Goal: Information Seeking & Learning: Find specific fact

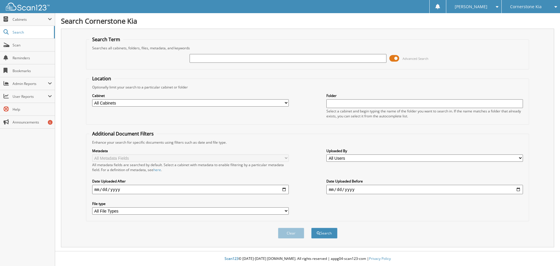
click at [272, 58] on input "text" at bounding box center [288, 58] width 197 height 9
type input "k48396"
click at [311, 228] on button "Search" at bounding box center [324, 233] width 26 height 11
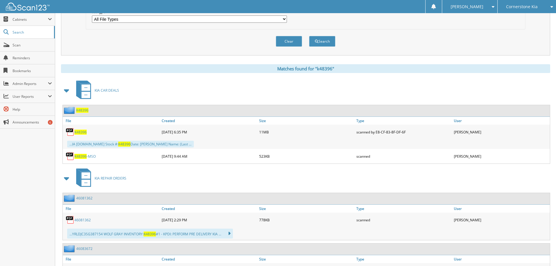
scroll to position [88, 0]
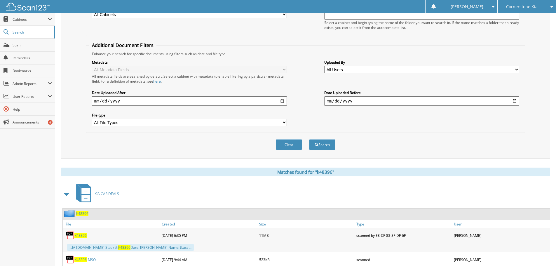
click at [78, 237] on span "K48396" at bounding box center [80, 235] width 12 height 5
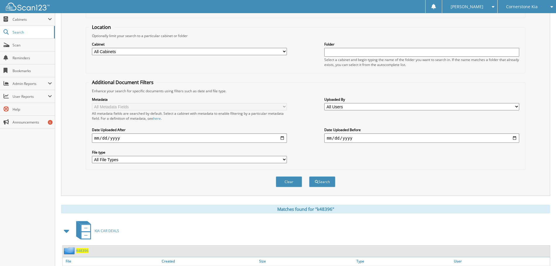
scroll to position [0, 0]
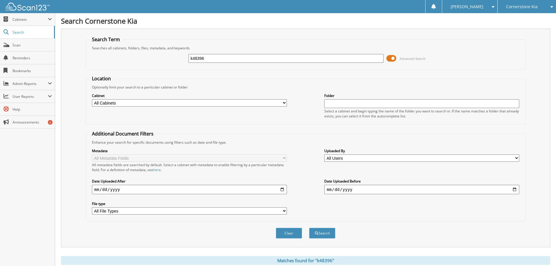
drag, startPoint x: 225, startPoint y: 58, endPoint x: 115, endPoint y: 62, distance: 109.8
click at [119, 61] on div "k48396 Advanced Search" at bounding box center [305, 58] width 433 height 16
type input "k48414"
click at [309, 228] on button "Search" at bounding box center [322, 233] width 26 height 11
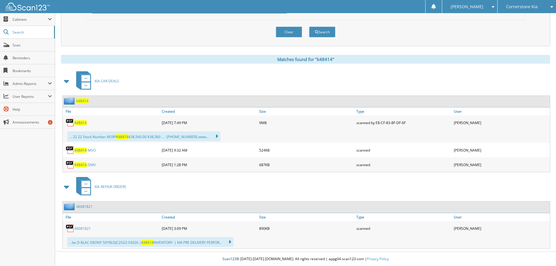
scroll to position [202, 0]
click at [81, 124] on span "K48414" at bounding box center [80, 122] width 12 height 5
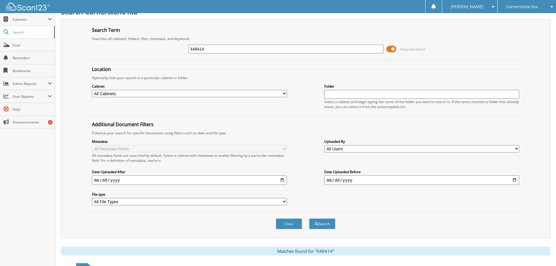
scroll to position [0, 0]
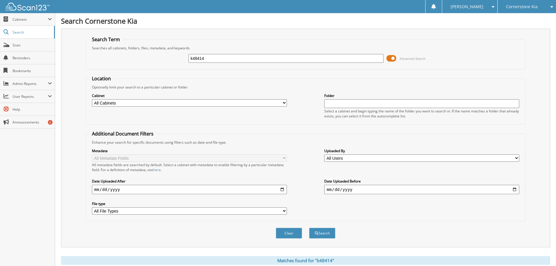
drag, startPoint x: 200, startPoint y: 60, endPoint x: 150, endPoint y: 62, distance: 50.2
click at [155, 61] on div "k48414 Advanced Search" at bounding box center [305, 58] width 433 height 16
type input "k48427"
click at [330, 231] on button "Search" at bounding box center [322, 233] width 26 height 11
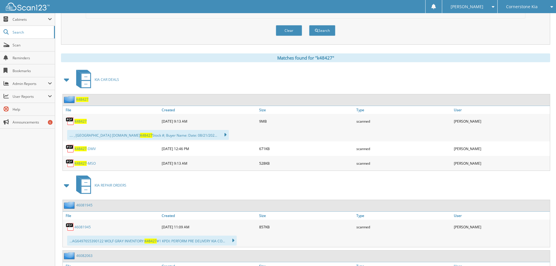
scroll to position [204, 0]
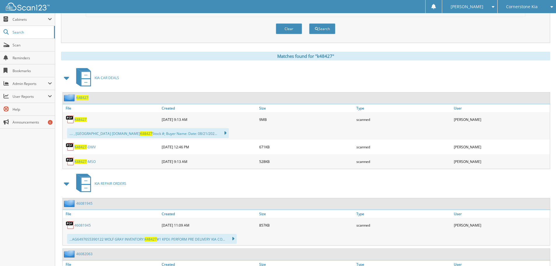
click at [83, 118] on span "K48427" at bounding box center [80, 119] width 12 height 5
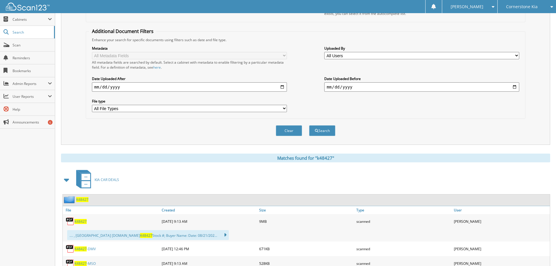
scroll to position [0, 0]
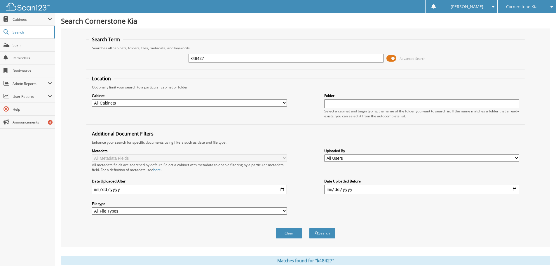
drag, startPoint x: 216, startPoint y: 58, endPoint x: 161, endPoint y: 65, distance: 55.6
click at [161, 65] on div "k48427 Advanced Search" at bounding box center [305, 58] width 433 height 16
type input "k48445"
click at [309, 228] on button "Search" at bounding box center [322, 233] width 26 height 11
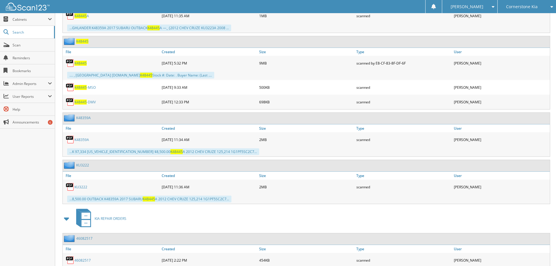
scroll to position [279, 0]
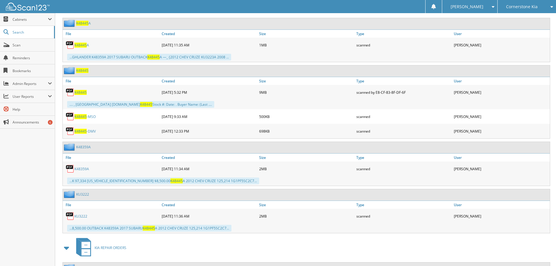
click at [85, 93] on span "K48445" at bounding box center [80, 92] width 12 height 5
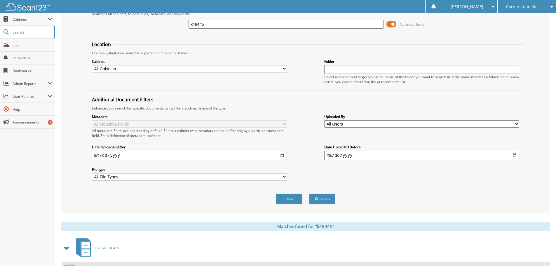
scroll to position [0, 0]
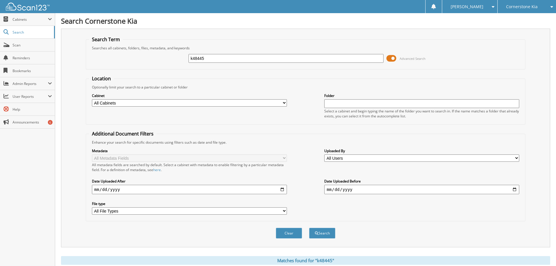
drag, startPoint x: 215, startPoint y: 56, endPoint x: 170, endPoint y: 66, distance: 46.5
click at [172, 65] on div "k48445 Advanced Search" at bounding box center [305, 58] width 433 height 16
type input "k48460"
click at [309, 228] on button "Search" at bounding box center [322, 233] width 26 height 11
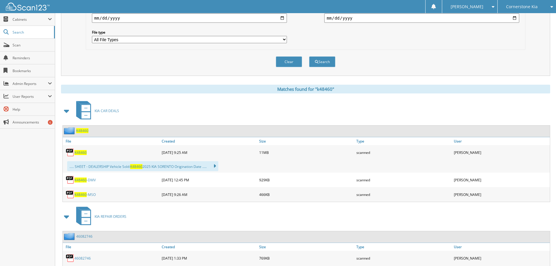
scroll to position [202, 0]
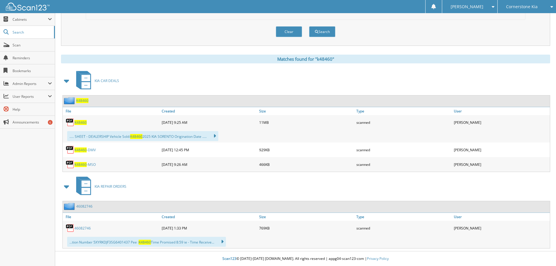
click at [81, 123] on span "K48460" at bounding box center [80, 122] width 12 height 5
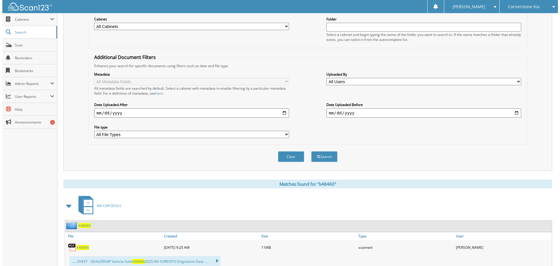
scroll to position [0, 0]
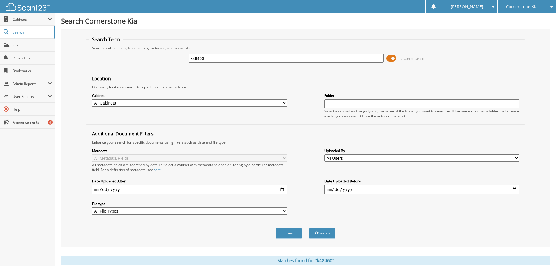
drag, startPoint x: 291, startPoint y: 228, endPoint x: 278, endPoint y: 216, distance: 17.3
click at [291, 228] on button "Clear" at bounding box center [289, 233] width 26 height 11
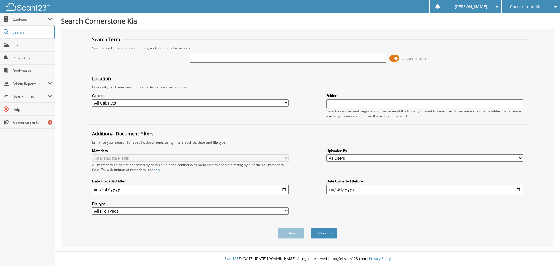
click at [218, 60] on input "text" at bounding box center [288, 58] width 197 height 9
type input "k48461"
click at [311, 228] on button "Search" at bounding box center [324, 233] width 26 height 11
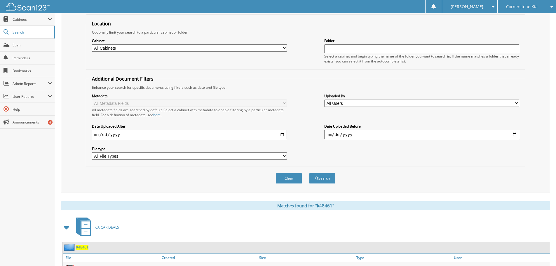
scroll to position [172, 0]
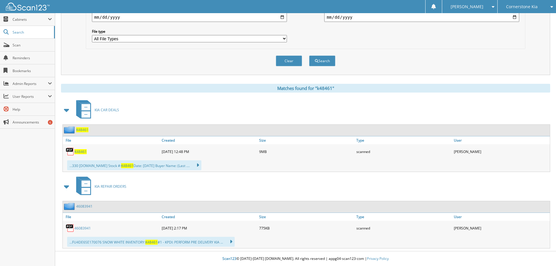
click at [80, 150] on span "K48461" at bounding box center [80, 151] width 12 height 5
click at [293, 65] on button "Clear" at bounding box center [289, 60] width 26 height 11
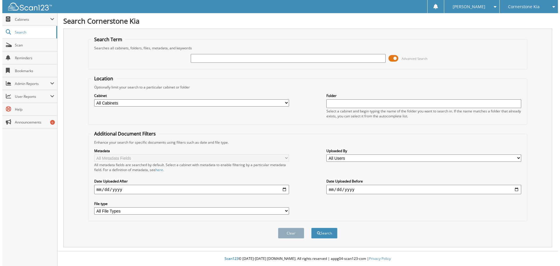
scroll to position [0, 0]
click at [240, 57] on input "text" at bounding box center [288, 58] width 197 height 9
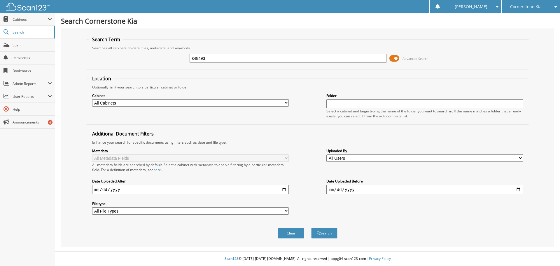
type input "k48493"
click at [311, 228] on button "Search" at bounding box center [324, 233] width 26 height 11
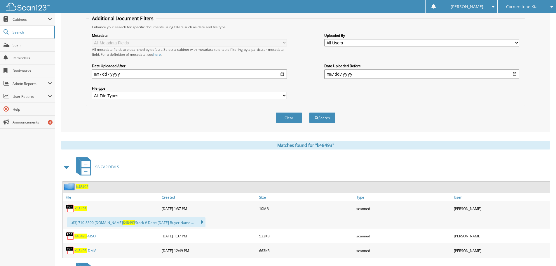
scroll to position [202, 0]
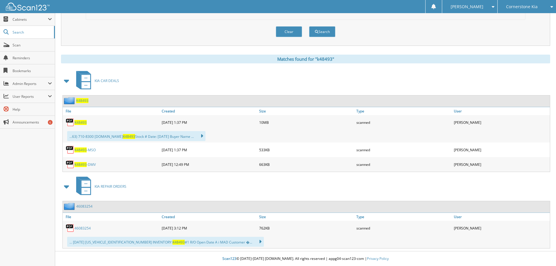
click at [78, 124] on span "K48493" at bounding box center [80, 122] width 12 height 5
click at [287, 32] on button "Clear" at bounding box center [289, 31] width 26 height 11
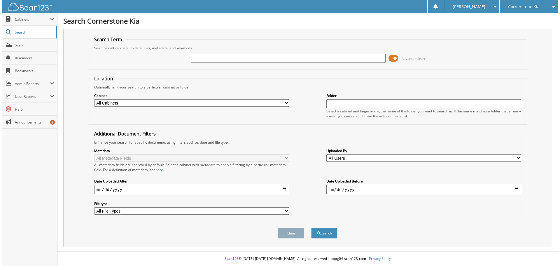
scroll to position [0, 0]
click at [258, 56] on input "text" at bounding box center [288, 58] width 197 height 9
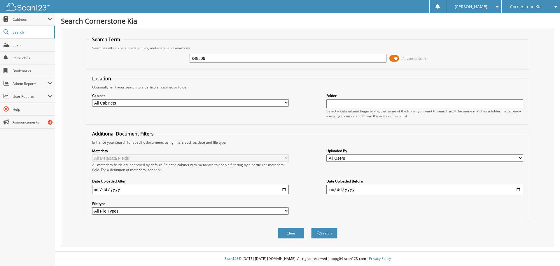
type input "k48506"
click at [311, 228] on button "Search" at bounding box center [324, 233] width 26 height 11
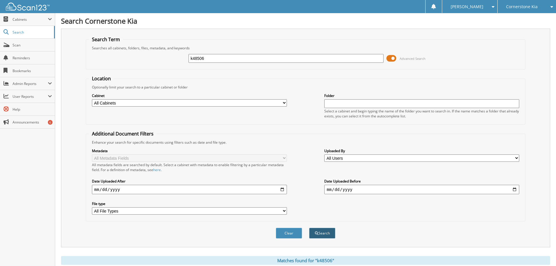
click at [322, 235] on button "Search" at bounding box center [322, 233] width 26 height 11
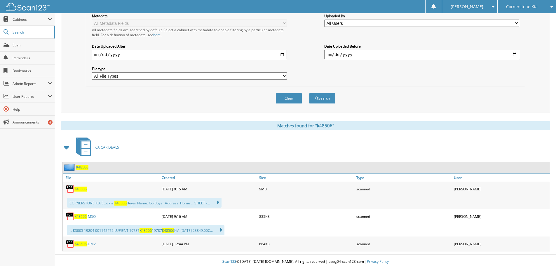
scroll to position [138, 0]
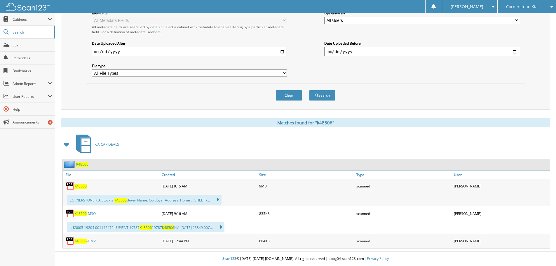
click at [77, 187] on span "K48506" at bounding box center [80, 186] width 12 height 5
click at [83, 184] on span "K48506" at bounding box center [80, 186] width 12 height 5
click at [81, 186] on span "K48506" at bounding box center [80, 186] width 12 height 5
click at [83, 185] on span "K48506" at bounding box center [80, 186] width 12 height 5
click at [288, 97] on button "Clear" at bounding box center [289, 95] width 26 height 11
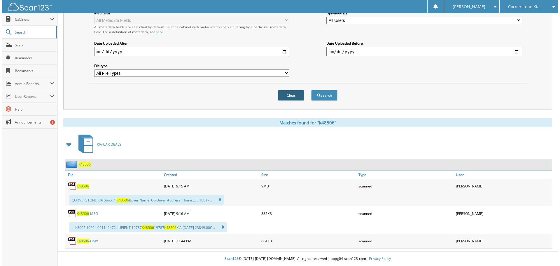
scroll to position [0, 0]
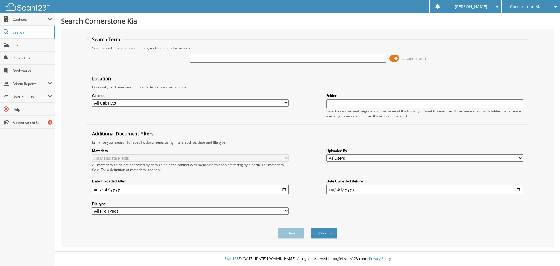
click at [216, 58] on input "text" at bounding box center [288, 58] width 197 height 9
type input "k48511"
click at [311, 228] on button "Search" at bounding box center [324, 233] width 26 height 11
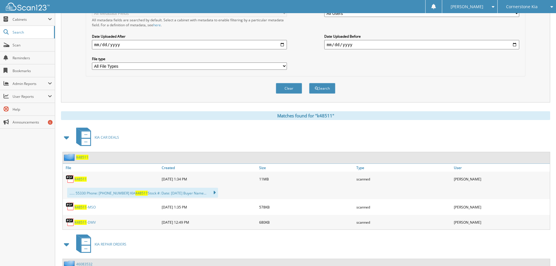
scroll to position [146, 0]
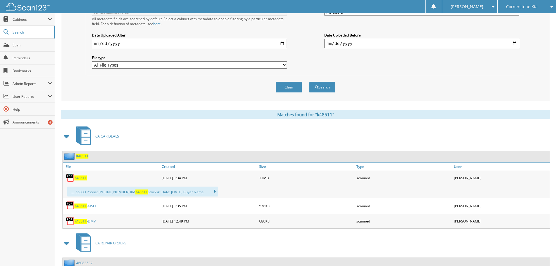
click at [82, 178] on span "K48511" at bounding box center [80, 177] width 12 height 5
click at [296, 86] on button "Clear" at bounding box center [289, 87] width 26 height 11
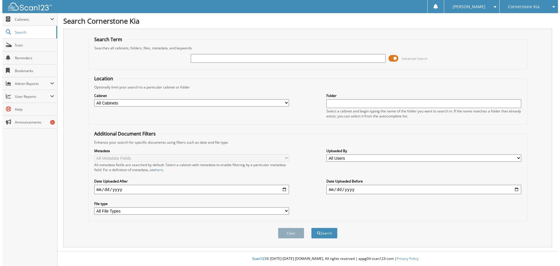
scroll to position [0, 0]
click at [278, 60] on input "text" at bounding box center [288, 58] width 197 height 9
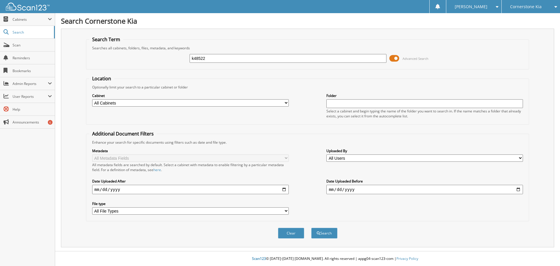
type input "k48522"
click at [311, 228] on button "Search" at bounding box center [324, 233] width 26 height 11
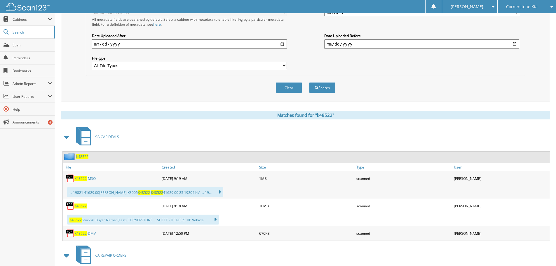
scroll to position [146, 0]
click at [83, 206] on span "K48522" at bounding box center [80, 205] width 12 height 5
click at [286, 91] on button "Clear" at bounding box center [289, 87] width 26 height 11
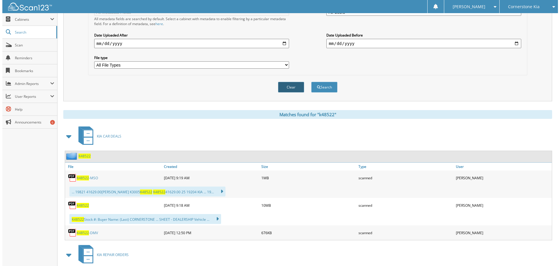
scroll to position [0, 0]
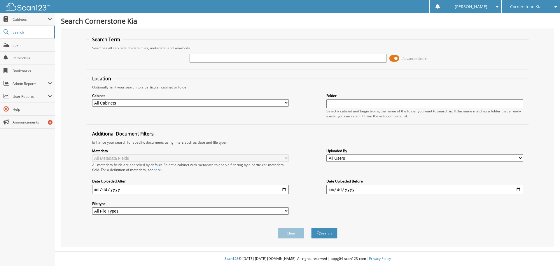
click at [244, 59] on input "text" at bounding box center [288, 58] width 197 height 9
type input "k48524"
click at [311, 228] on button "Search" at bounding box center [324, 233] width 26 height 11
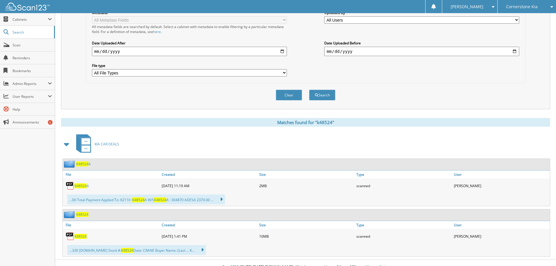
scroll to position [146, 0]
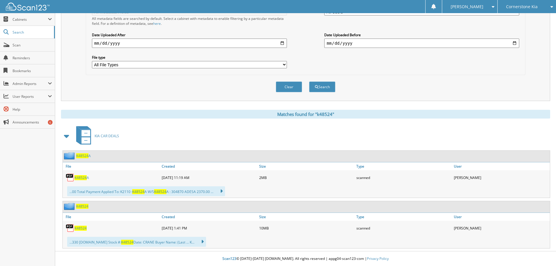
click at [78, 228] on span "K48524" at bounding box center [80, 228] width 12 height 5
click at [284, 90] on button "Clear" at bounding box center [289, 86] width 26 height 11
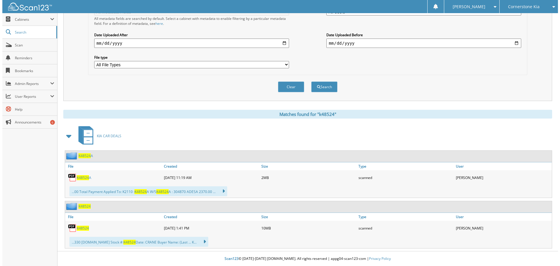
scroll to position [0, 0]
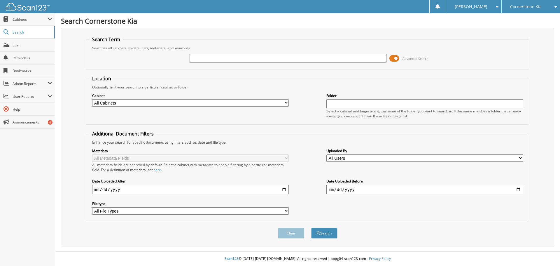
click at [263, 57] on input "text" at bounding box center [288, 58] width 197 height 9
type input "k"
type input "k49035"
click at [311, 228] on button "Search" at bounding box center [324, 233] width 26 height 11
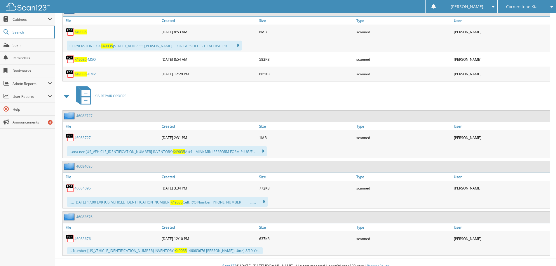
scroll to position [263, 0]
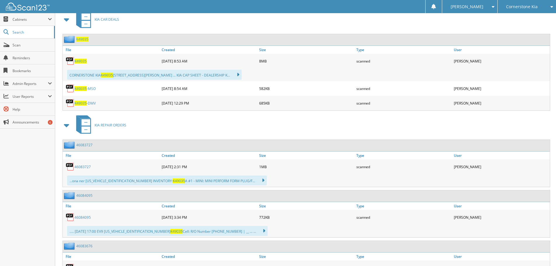
click at [79, 61] on span "K49035" at bounding box center [80, 61] width 12 height 5
